Goal: Download file/media

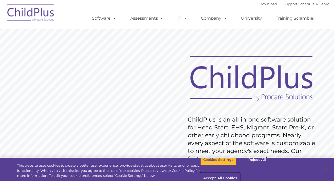
click at [240, 173] on button "Accept All Cookies" at bounding box center [220, 178] width 40 height 11
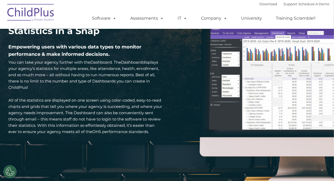
scroll to position [753, 0]
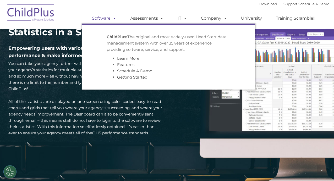
click at [104, 19] on link "Software" at bounding box center [104, 18] width 35 height 10
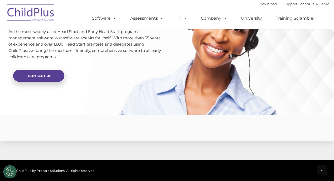
scroll to position [1302, 0]
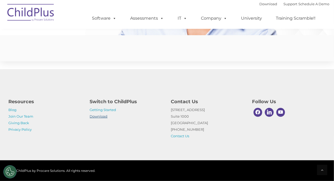
click at [91, 116] on link "Download" at bounding box center [99, 116] width 18 height 4
